Goal: Browse casually

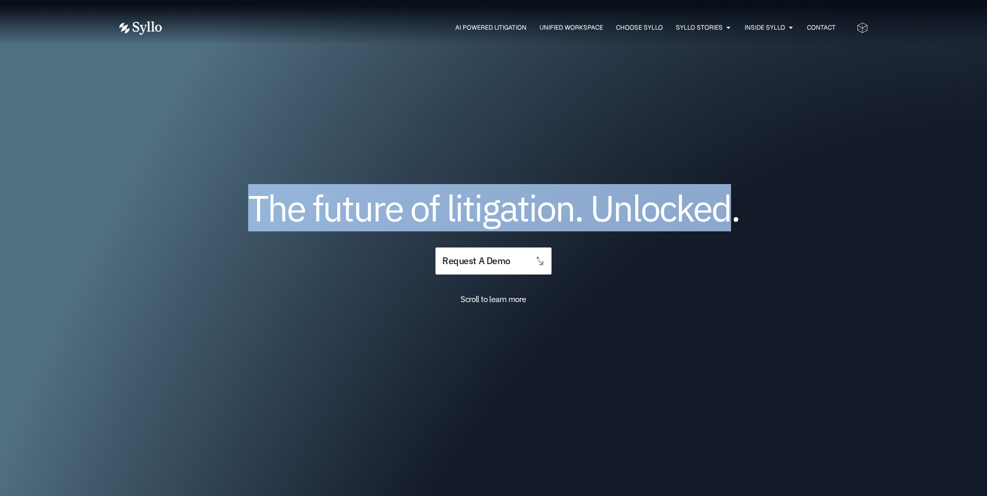
drag, startPoint x: 236, startPoint y: 195, endPoint x: 732, endPoint y: 201, distance: 495.9
click at [732, 201] on h1 "The future of litigation. Unlocked." at bounding box center [494, 208] width 624 height 34
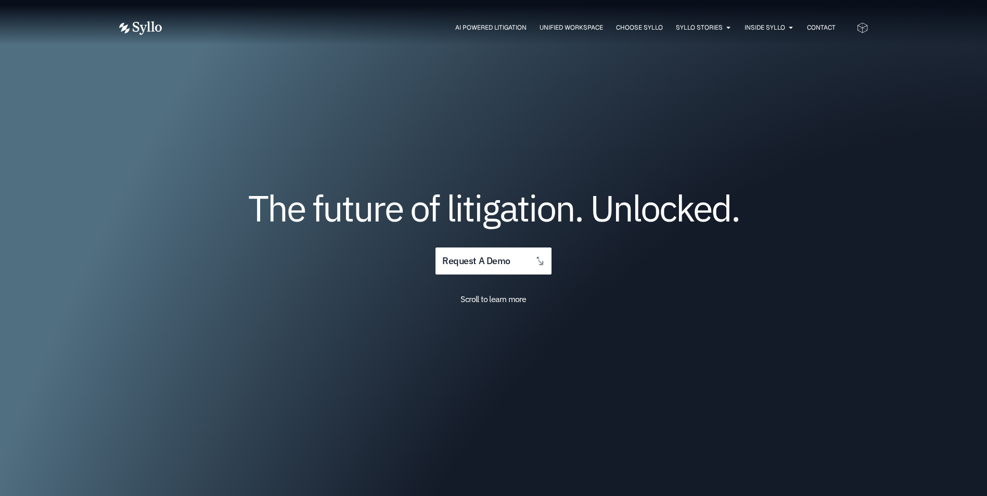
drag, startPoint x: 732, startPoint y: 201, endPoint x: 747, endPoint y: 207, distance: 15.5
click at [747, 207] on h1 "The future of litigation. Unlocked." at bounding box center [494, 208] width 624 height 34
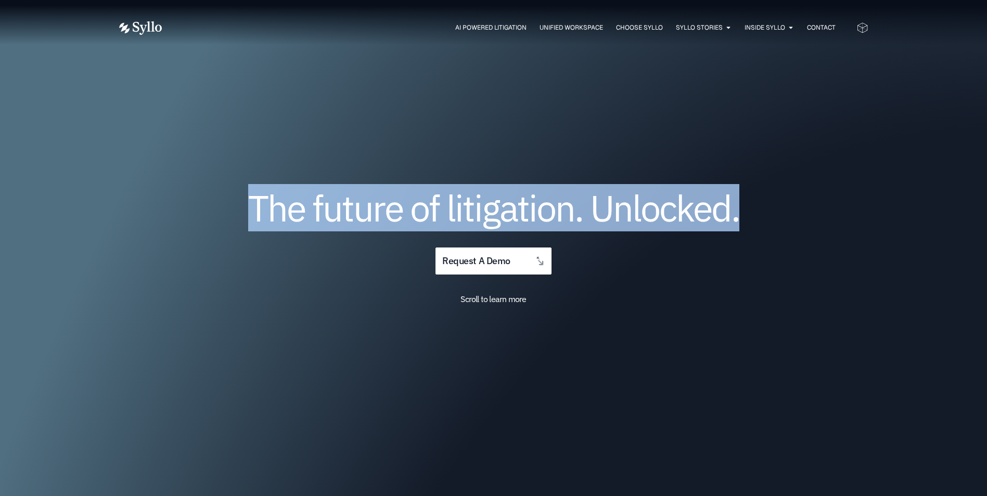
drag, startPoint x: 241, startPoint y: 206, endPoint x: 761, endPoint y: 218, distance: 520.4
click at [761, 218] on h1 "The future of litigation. Unlocked." at bounding box center [494, 208] width 624 height 34
drag, startPoint x: 761, startPoint y: 218, endPoint x: 678, endPoint y: 288, distance: 108.2
click at [680, 288] on div "The future of litigation. Unlocked. request a demo Scroll to learn more" at bounding box center [493, 268] width 749 height 300
drag, startPoint x: 256, startPoint y: 203, endPoint x: 772, endPoint y: 214, distance: 515.7
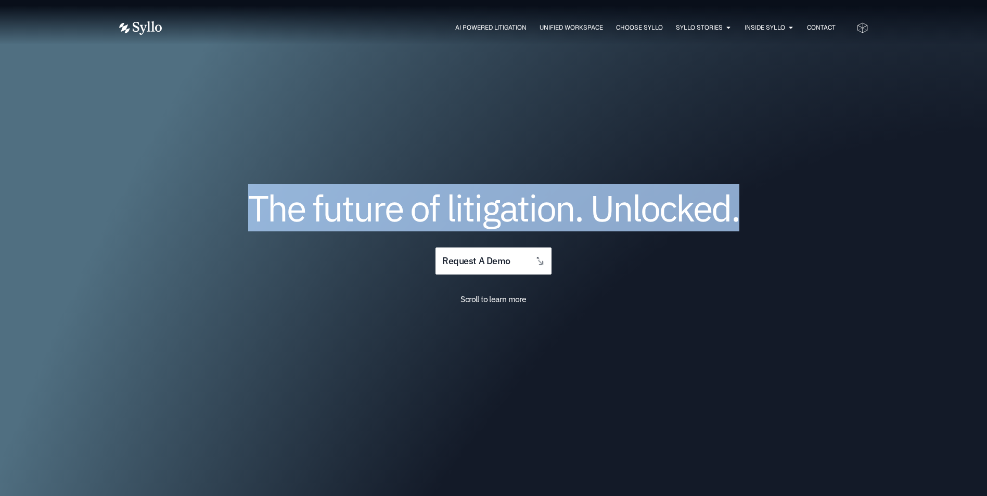
click at [772, 214] on h1 "The future of litigation. Unlocked." at bounding box center [494, 208] width 624 height 34
drag, startPoint x: 772, startPoint y: 214, endPoint x: 769, endPoint y: 234, distance: 19.4
click at [769, 234] on div "The future of litigation. Unlocked. request a demo Scroll to learn more" at bounding box center [493, 268] width 749 height 300
